Goal: Task Accomplishment & Management: Use online tool/utility

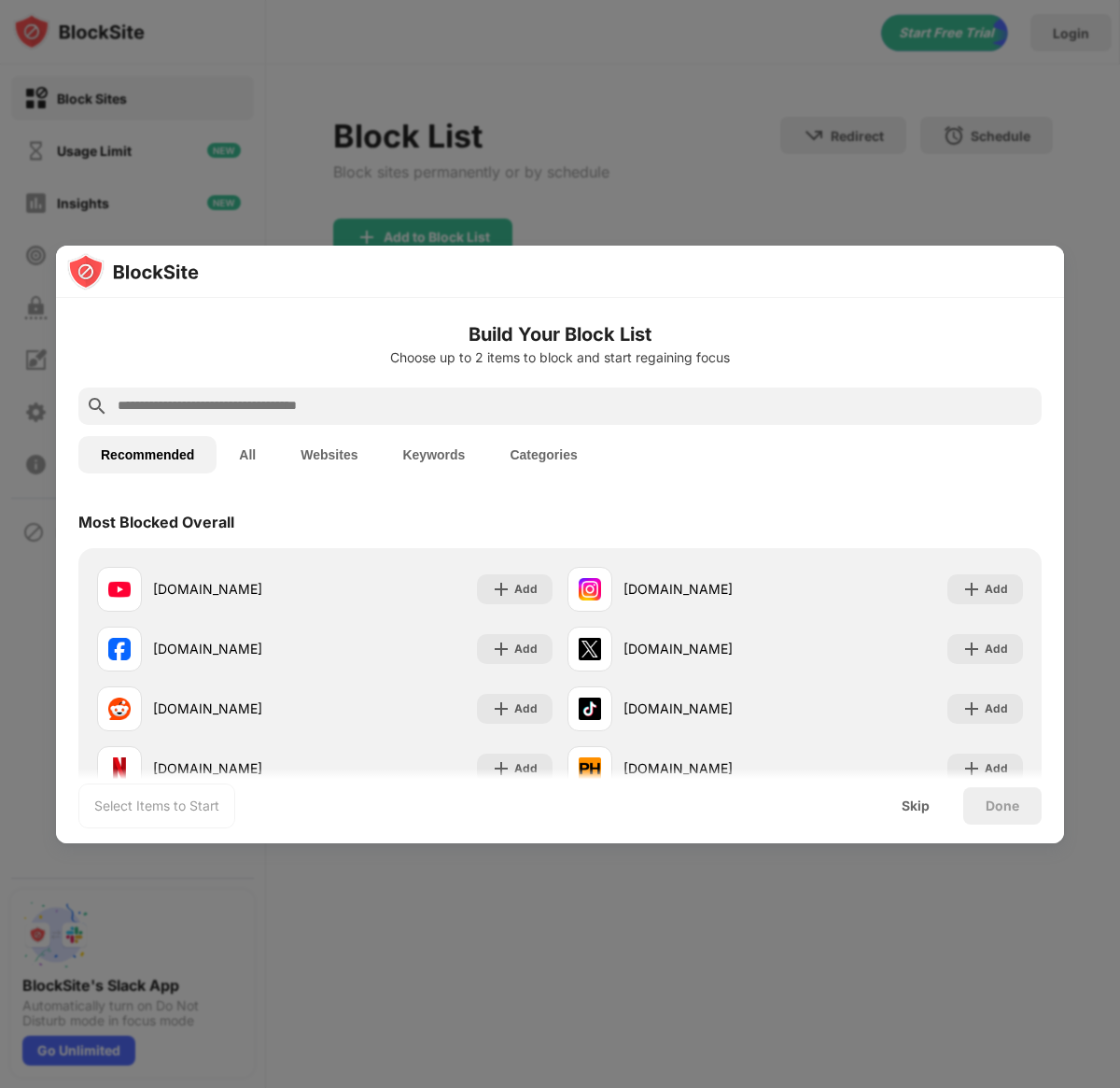
click at [432, 517] on div "Most Blocked Overall" at bounding box center [560, 522] width 964 height 53
click at [966, 768] on div "Select Items to Start Skip Done" at bounding box center [560, 805] width 1008 height 74
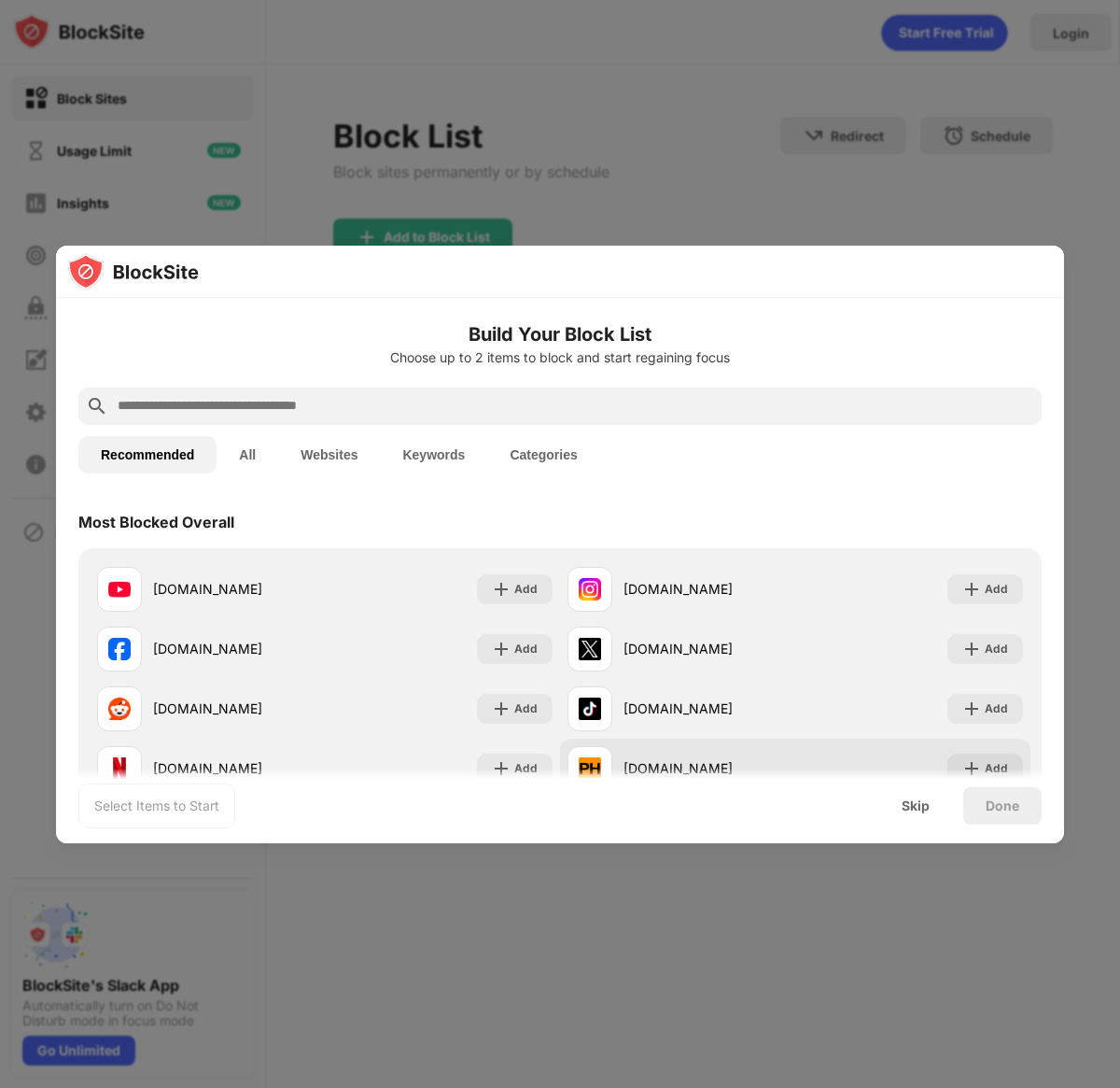
click at [829, 751] on div "[DOMAIN_NAME] Add" at bounding box center [796, 768] width 470 height 60
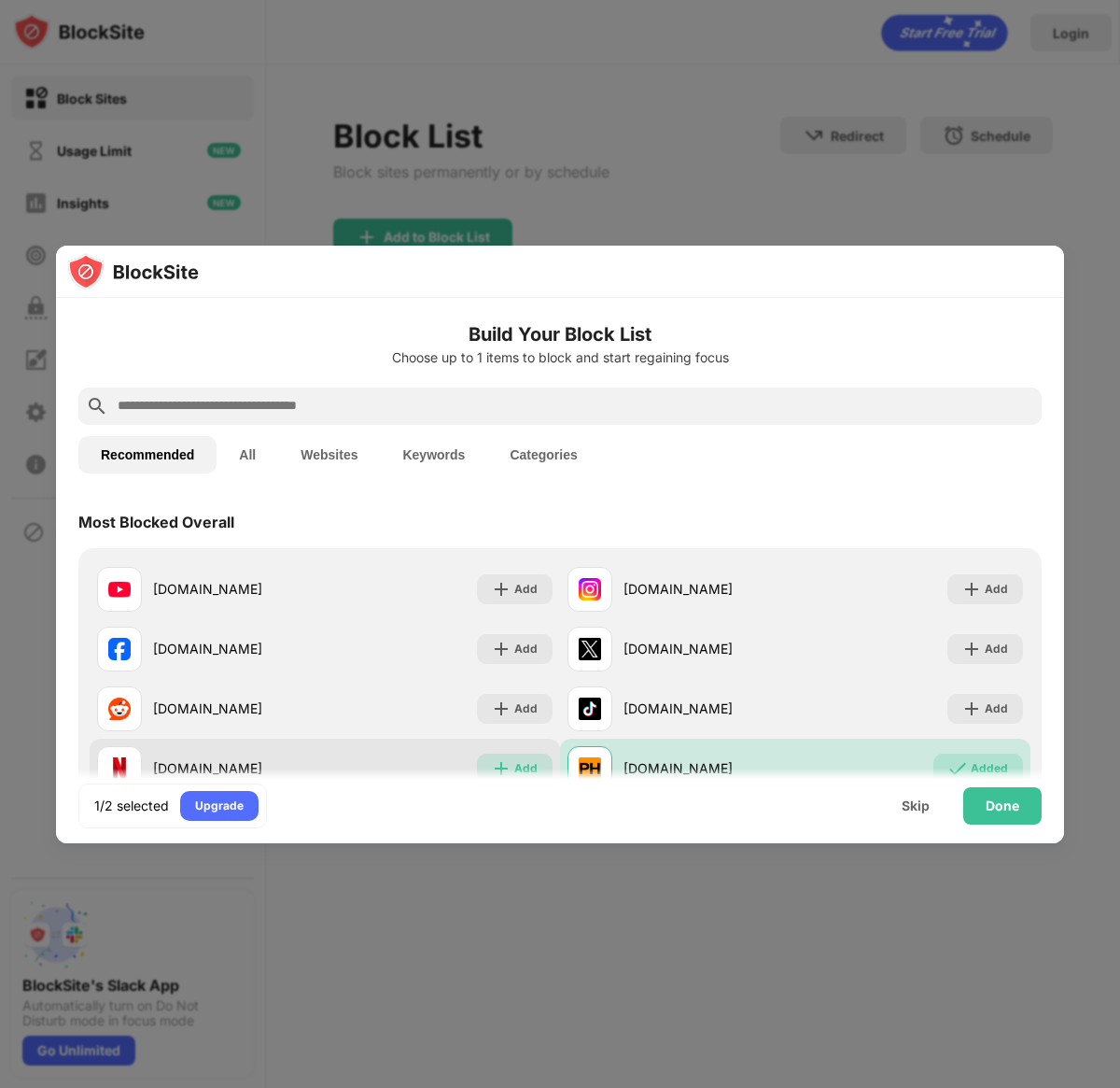
click at [514, 759] on div "Add" at bounding box center [526, 768] width 24 height 19
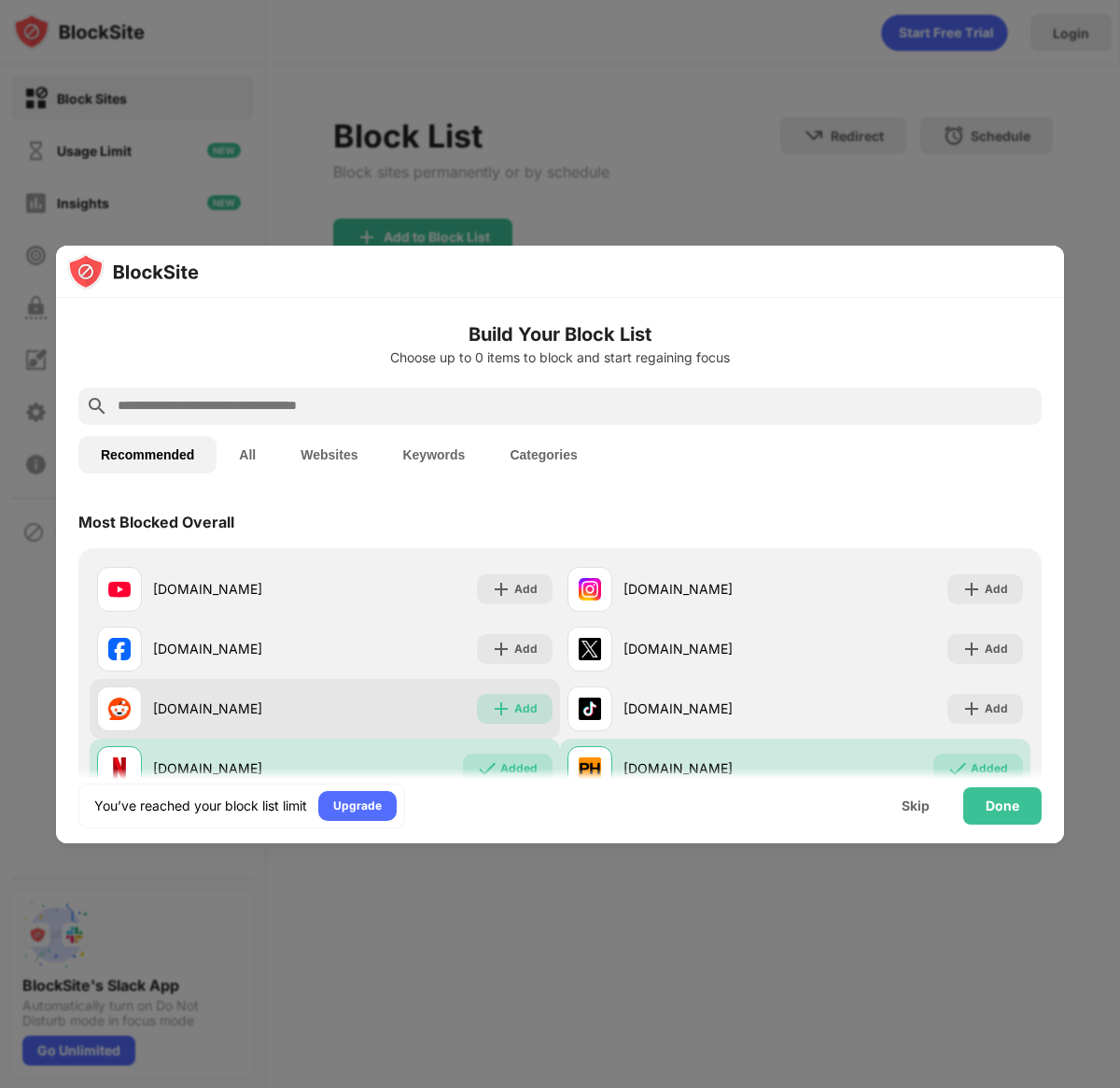
click at [516, 716] on div "Add" at bounding box center [526, 709] width 24 height 19
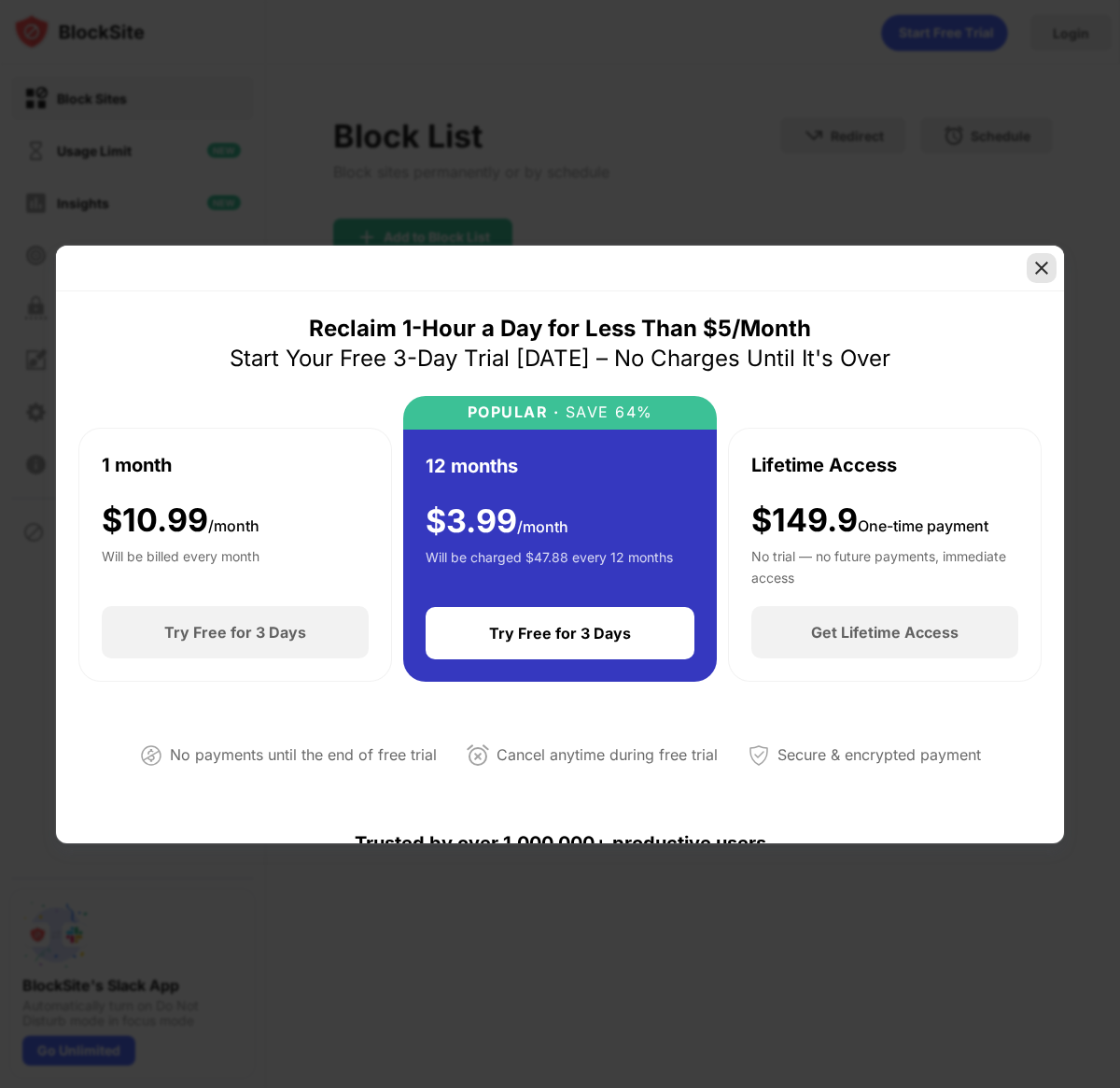
click at [1043, 272] on img at bounding box center [1042, 268] width 19 height 19
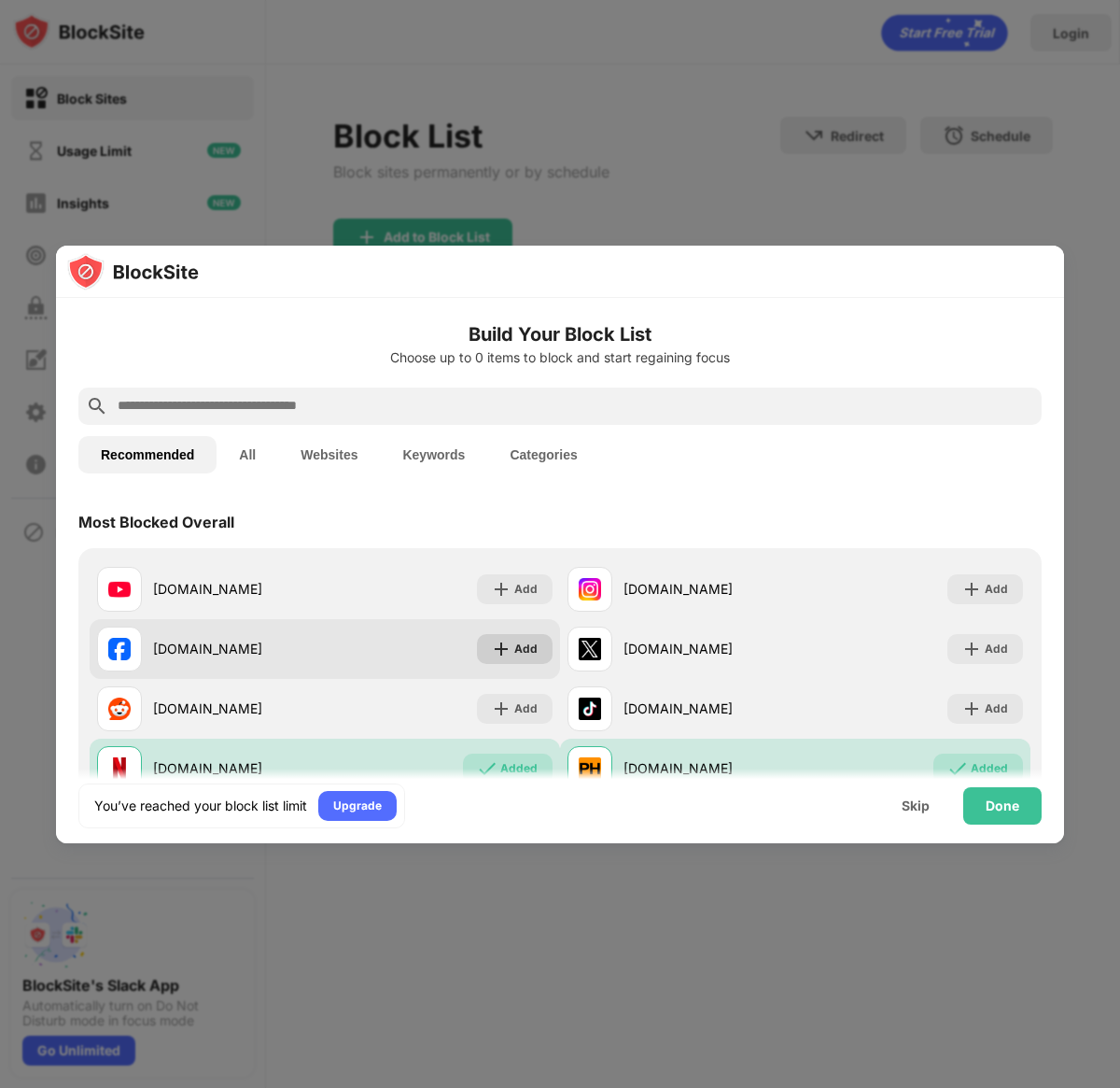
click at [502, 639] on img at bounding box center [501, 649] width 19 height 19
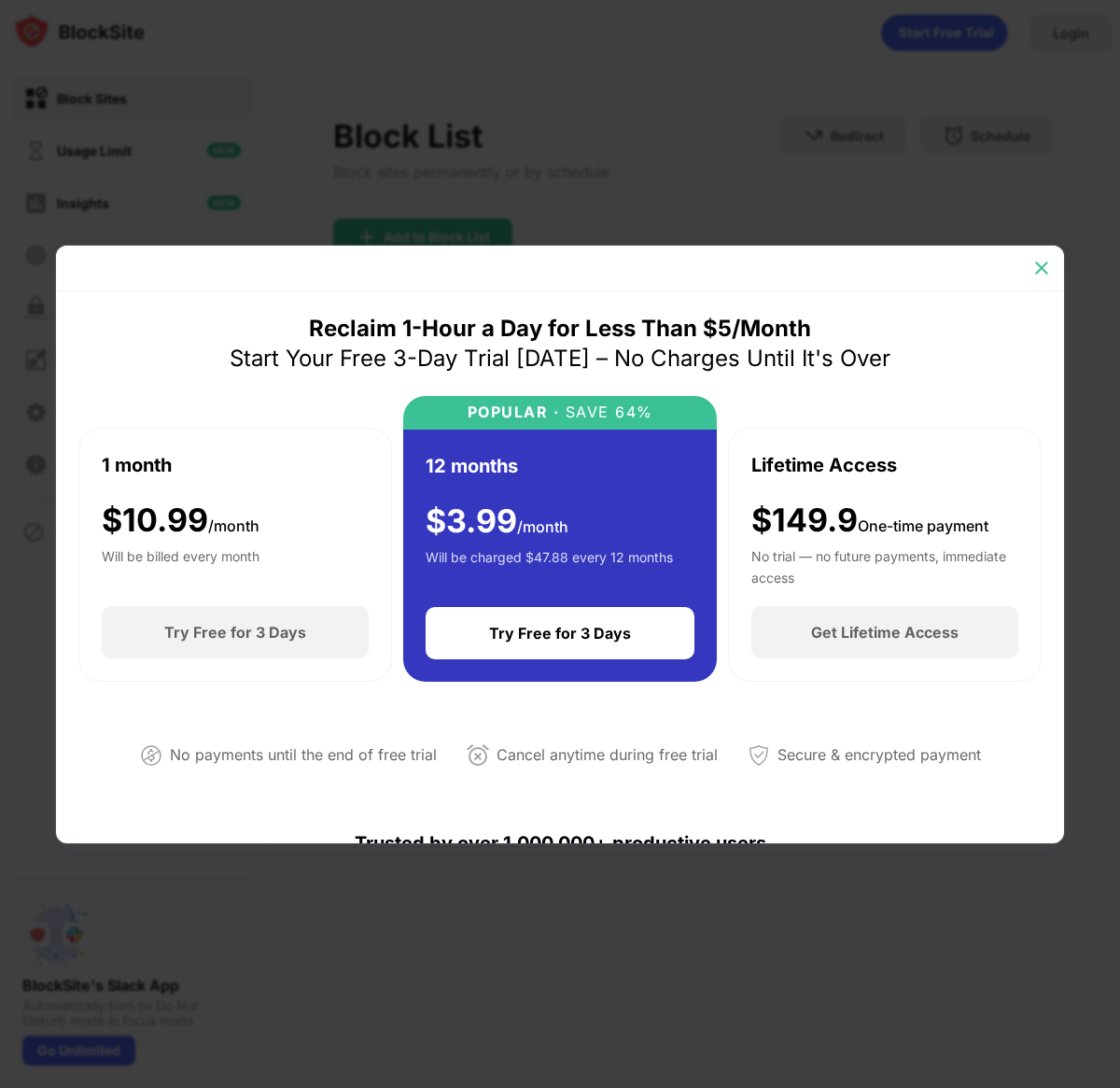
click at [1048, 259] on img at bounding box center [1042, 268] width 19 height 19
